Goal: Task Accomplishment & Management: Complete application form

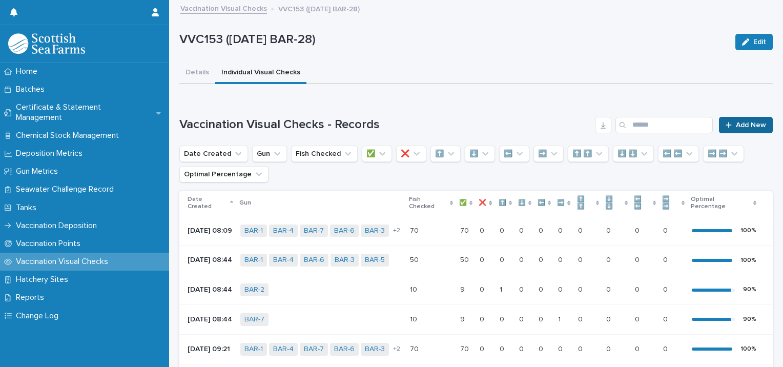
click at [755, 122] on span "Add New" at bounding box center [751, 124] width 30 height 7
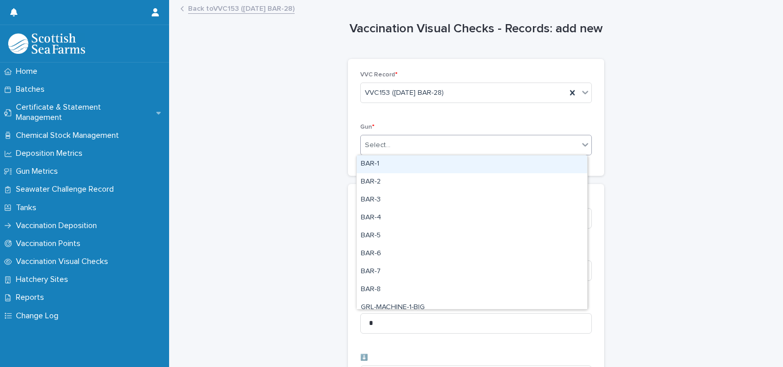
click at [406, 144] on div "Select..." at bounding box center [470, 145] width 218 height 17
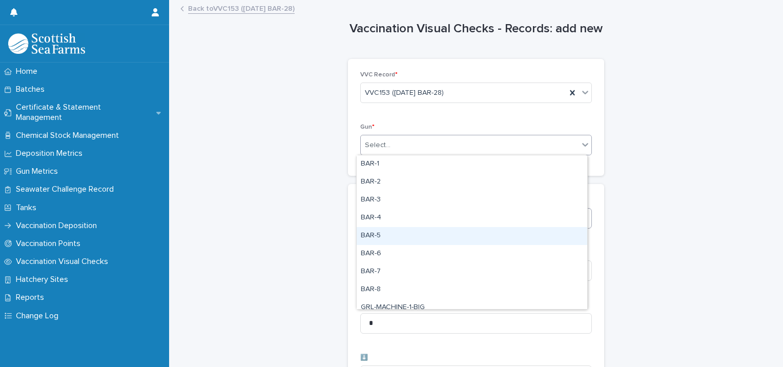
drag, startPoint x: 381, startPoint y: 233, endPoint x: 412, endPoint y: 212, distance: 37.2
click at [382, 233] on div "BAR-5" at bounding box center [472, 236] width 231 height 18
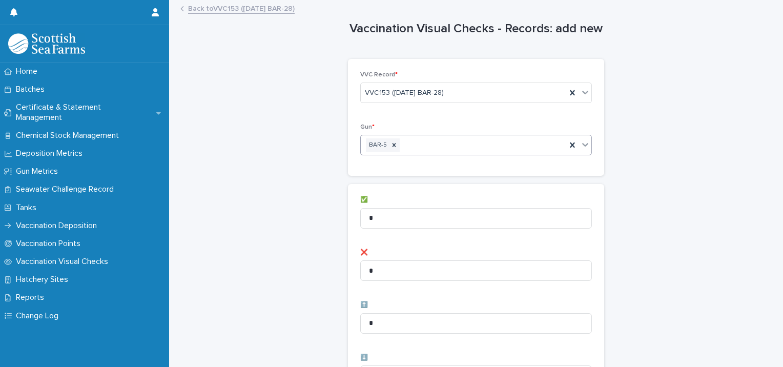
click at [420, 144] on div "BAR-5" at bounding box center [464, 145] width 206 height 18
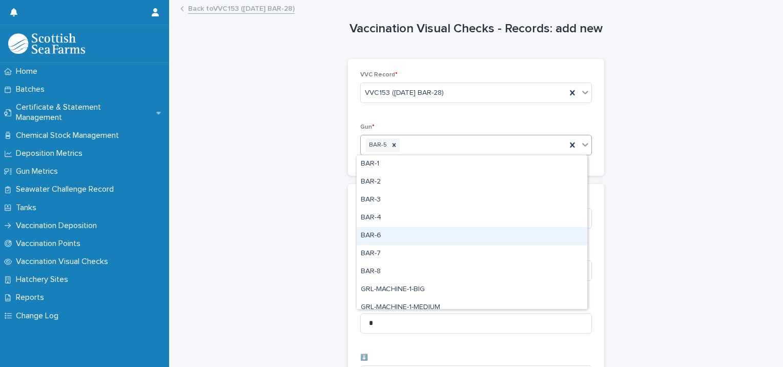
click at [396, 240] on div "BAR-6" at bounding box center [472, 236] width 231 height 18
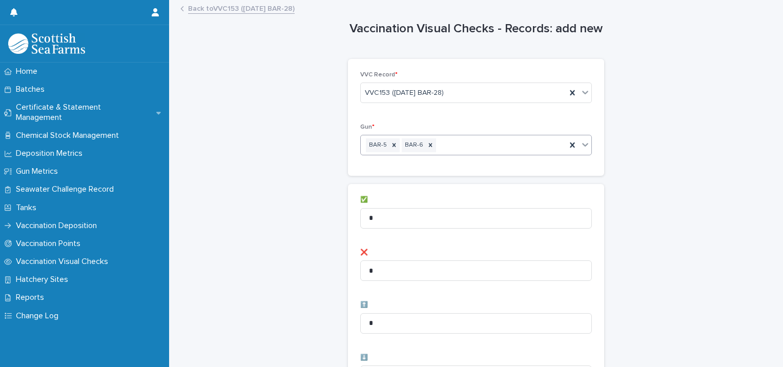
click at [449, 142] on div "BAR-5 BAR-6" at bounding box center [464, 145] width 206 height 18
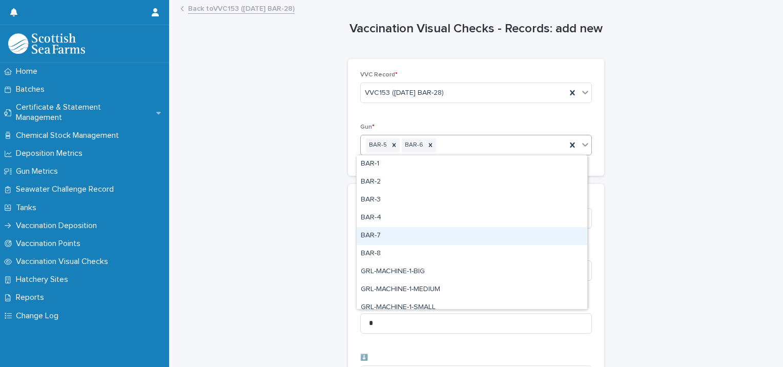
click at [408, 238] on div "BAR-7" at bounding box center [472, 236] width 231 height 18
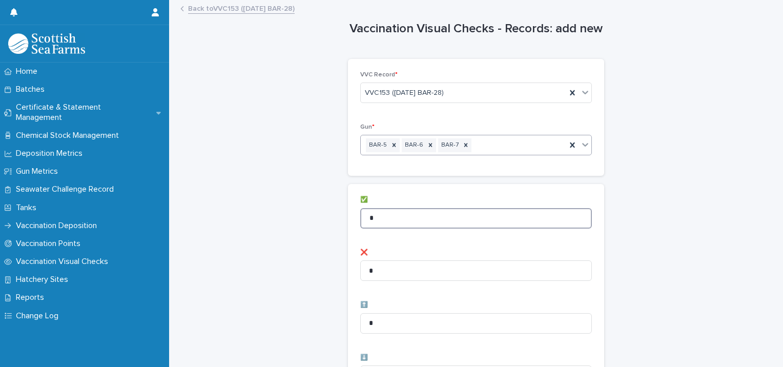
drag, startPoint x: 386, startPoint y: 216, endPoint x: 338, endPoint y: 205, distance: 49.4
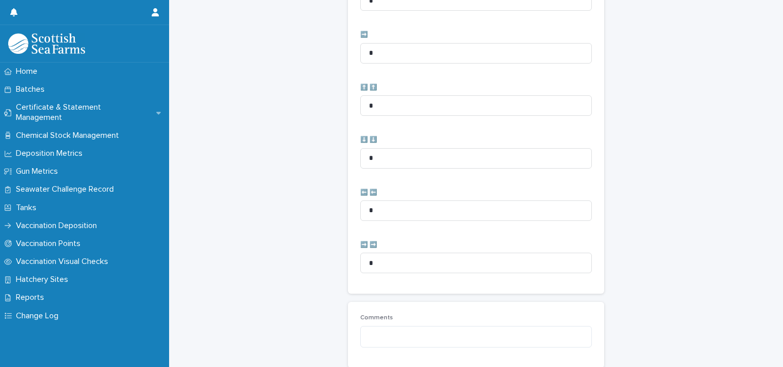
scroll to position [512, 0]
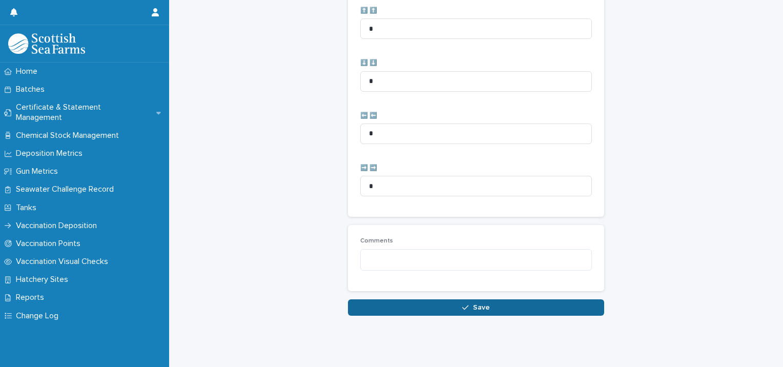
type input "**"
click at [420, 299] on button "Save" at bounding box center [476, 307] width 256 height 16
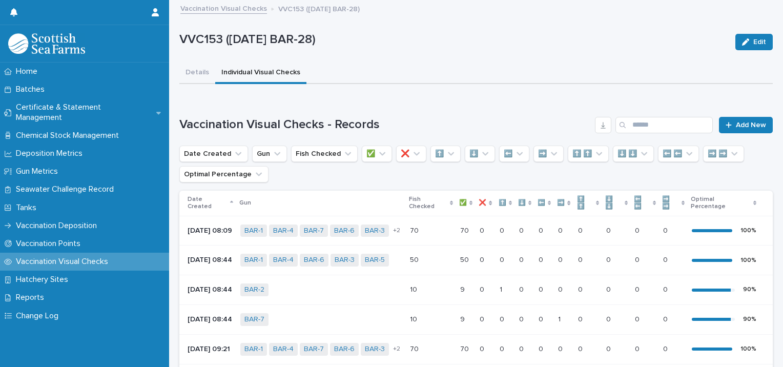
click at [739, 115] on div "Loading... Saving… Vaccination Visual Checks - Records Add New Date Created Gun…" at bounding box center [476, 307] width 594 height 422
click at [737, 125] on span "Add New" at bounding box center [751, 124] width 30 height 7
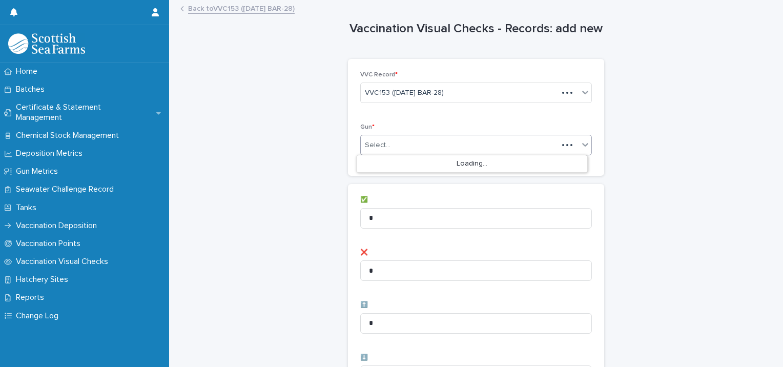
click at [422, 144] on div "Select..." at bounding box center [459, 145] width 197 height 17
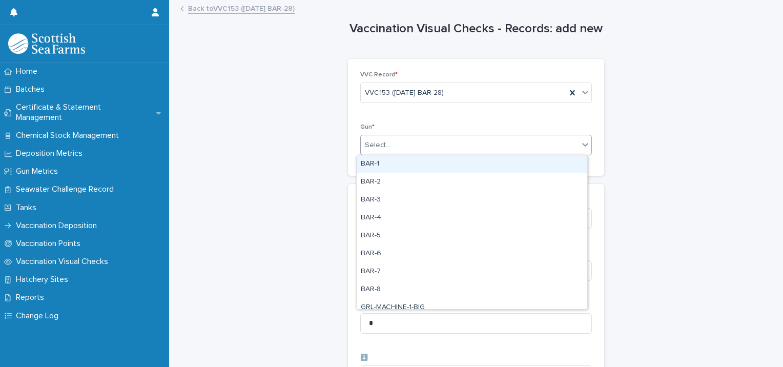
click at [376, 170] on div "BAR-1" at bounding box center [472, 164] width 231 height 18
click at [454, 146] on div "BAR-1" at bounding box center [464, 145] width 206 height 18
click at [414, 166] on div "BAR-2" at bounding box center [472, 164] width 231 height 18
click at [476, 146] on div "BAR-1 BAR-2" at bounding box center [464, 145] width 206 height 18
drag, startPoint x: 452, startPoint y: 155, endPoint x: 474, endPoint y: 165, distance: 23.6
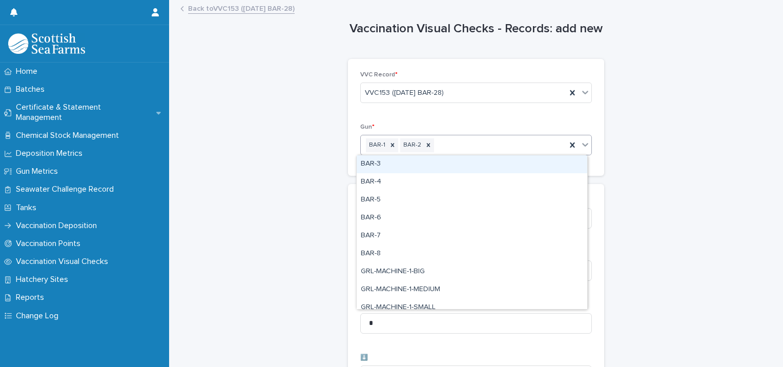
click at [439, 168] on div "BAR-3" at bounding box center [472, 164] width 231 height 18
click at [508, 147] on div "BAR-1 BAR-2 BAR-3" at bounding box center [464, 145] width 206 height 18
click at [453, 169] on div "BAR-4" at bounding box center [472, 164] width 231 height 18
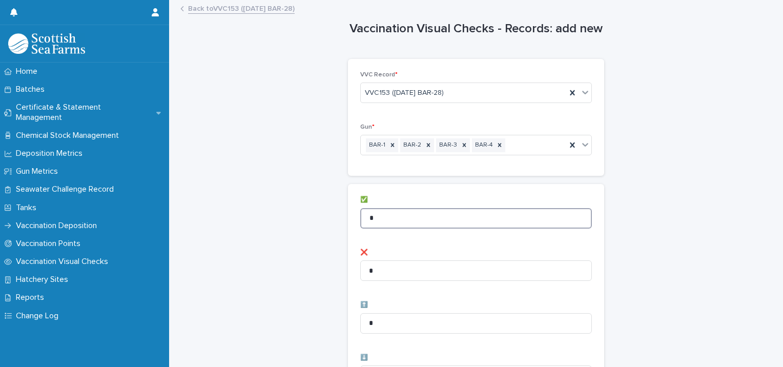
drag, startPoint x: 411, startPoint y: 215, endPoint x: 271, endPoint y: 218, distance: 140.0
type input "**"
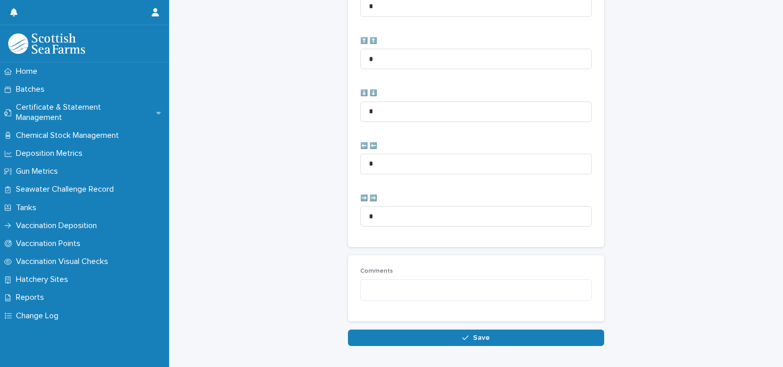
scroll to position [512, 0]
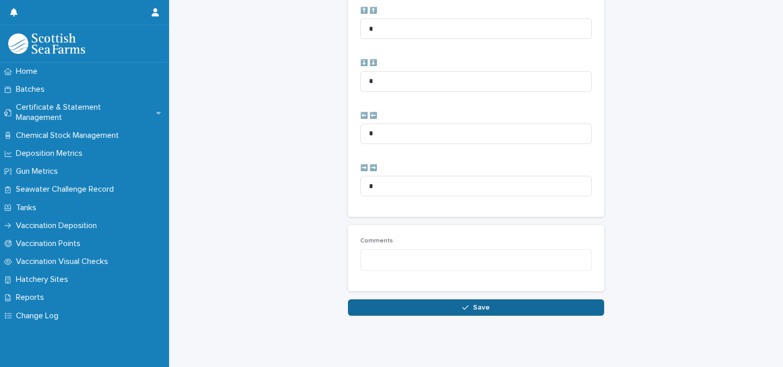
click at [363, 299] on button "Save" at bounding box center [476, 307] width 256 height 16
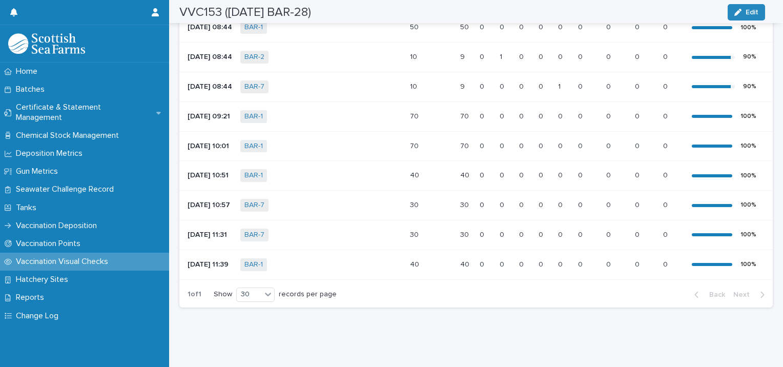
scroll to position [283, 0]
